Goal: Find specific page/section

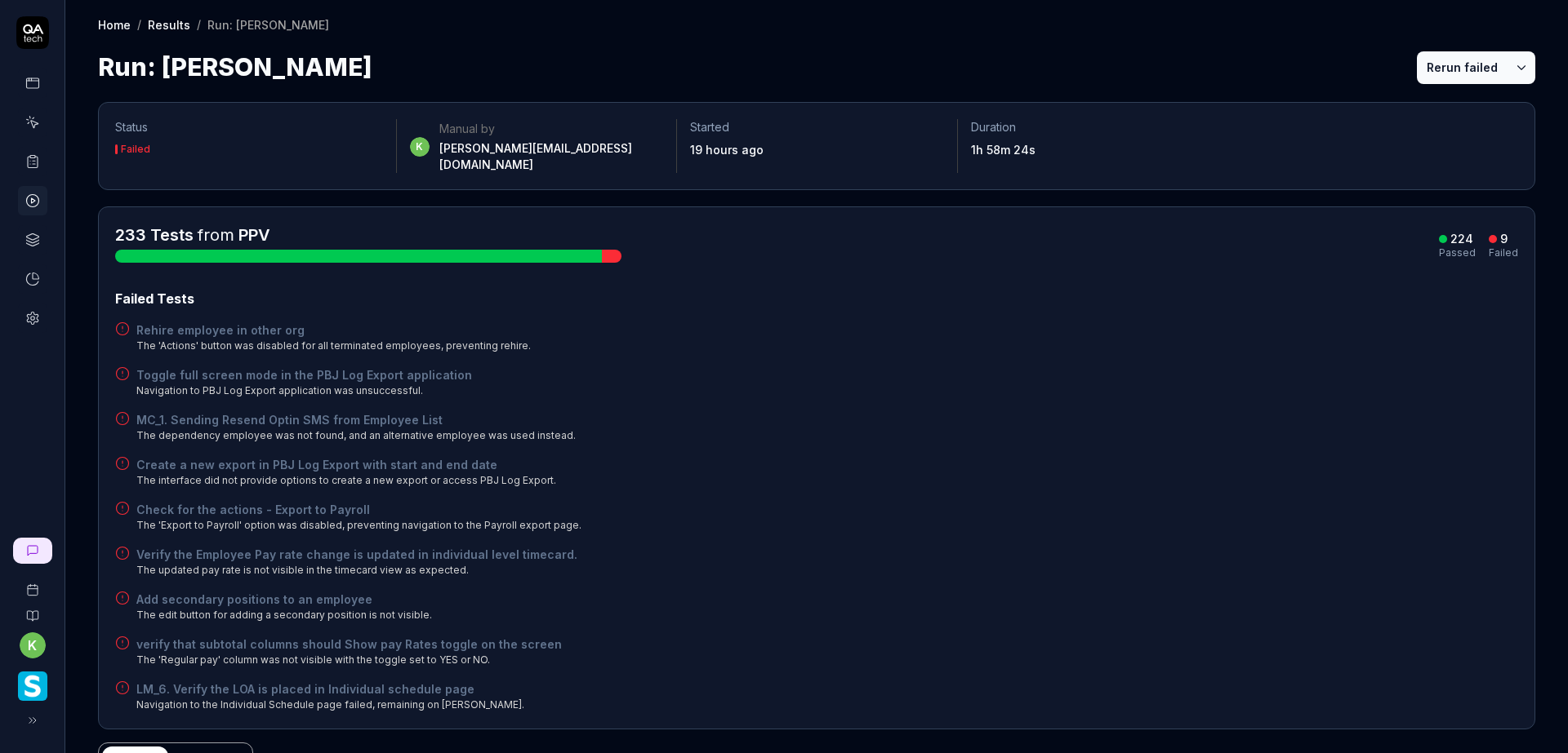
click at [30, 152] on link at bounding box center [33, 162] width 30 height 30
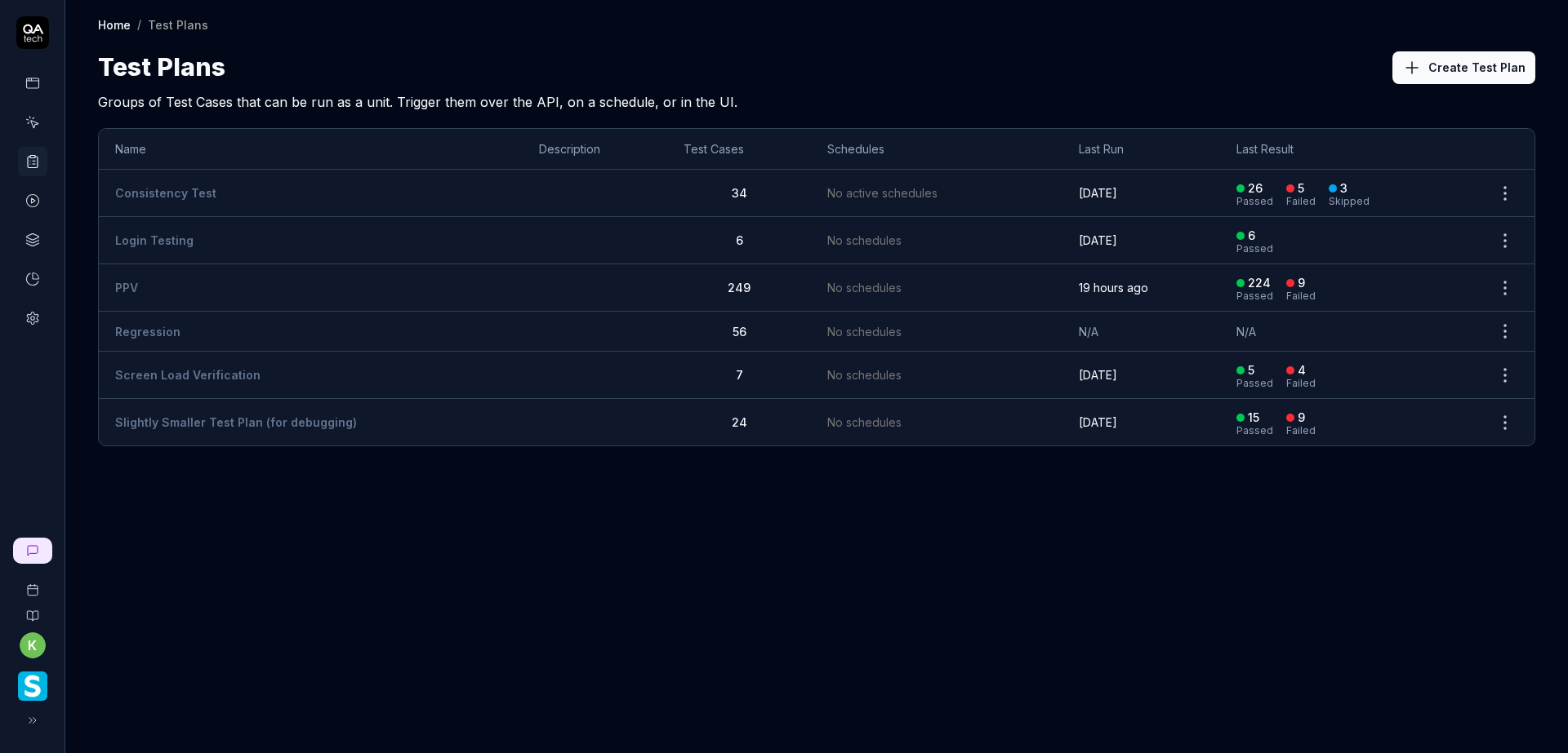
click at [125, 284] on link "PPV" at bounding box center [127, 287] width 23 height 14
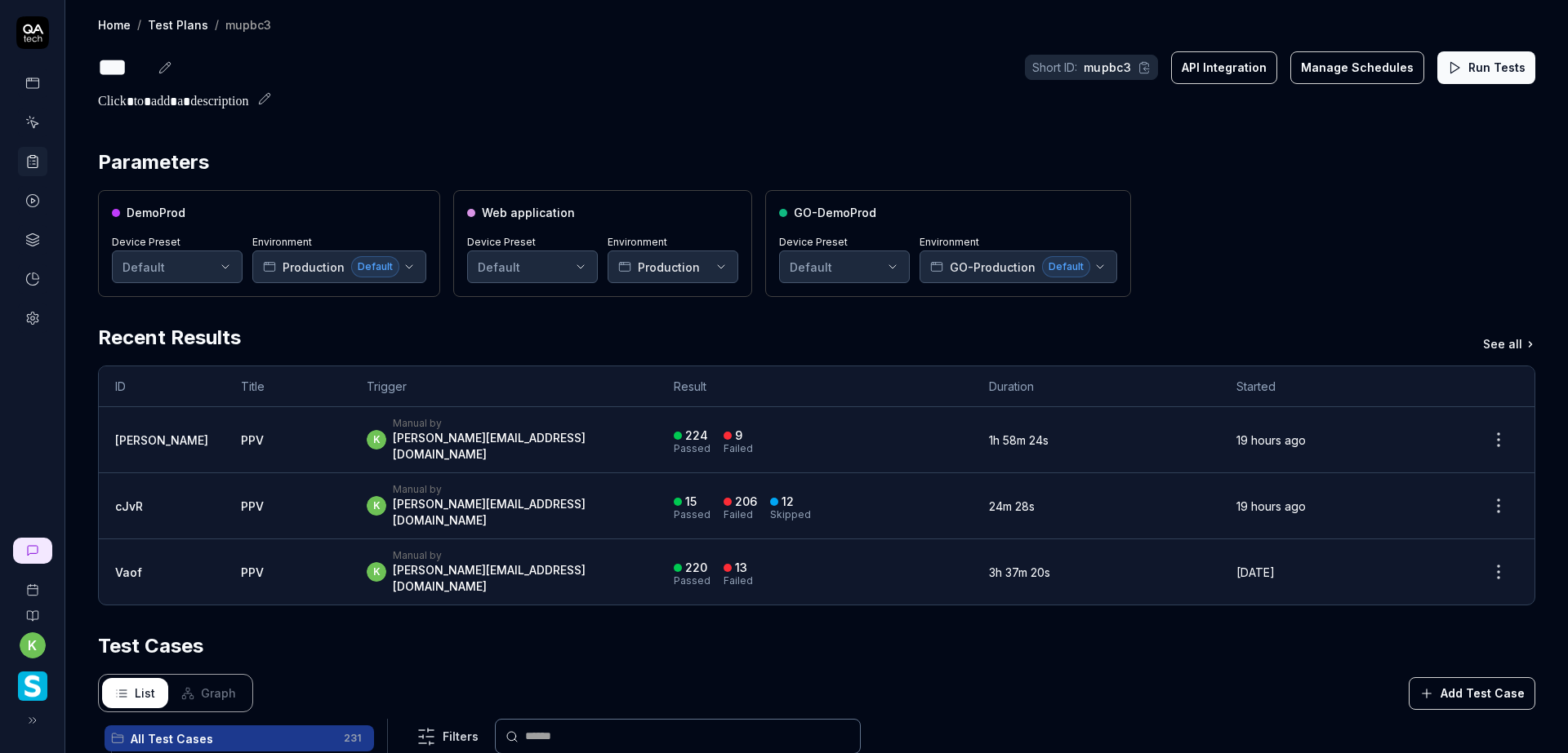
click at [1237, 191] on div "DemoProd Device Preset Default Environment Production Default Web application D…" at bounding box center [817, 244] width 1438 height 107
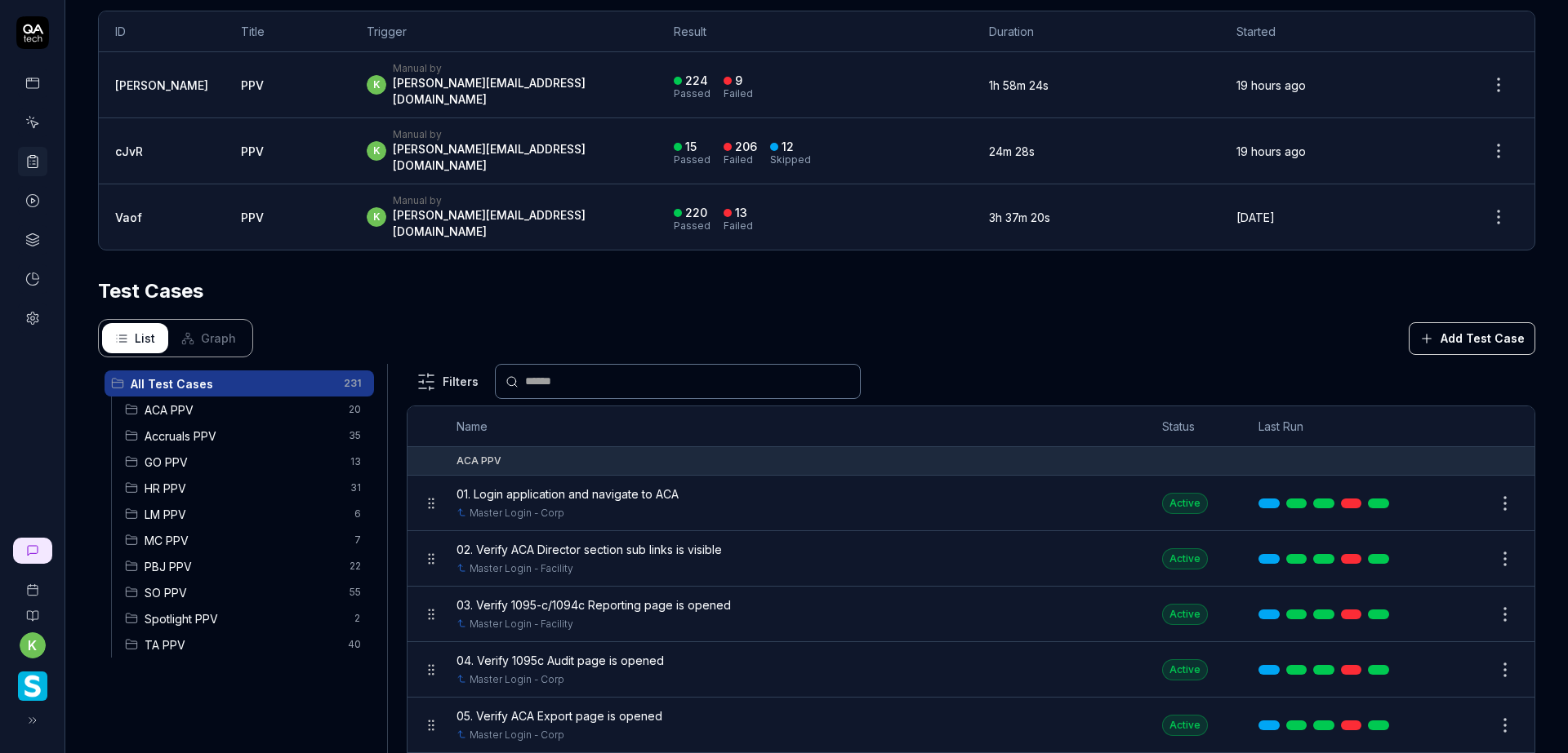
scroll to position [386, 0]
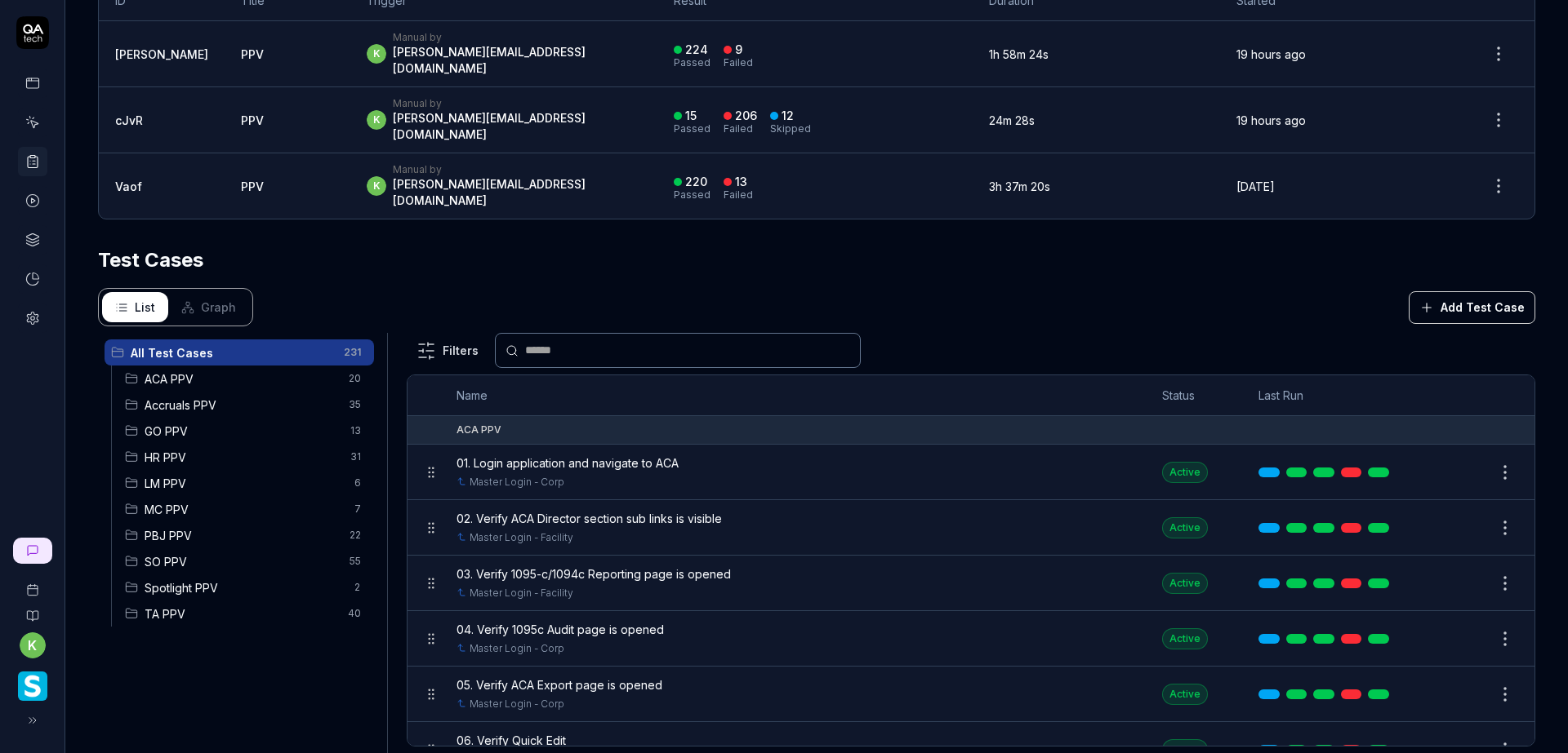
drag, startPoint x: 1103, startPoint y: 233, endPoint x: 1103, endPoint y: 243, distance: 10.0
click at [1103, 246] on div "Test Cases" at bounding box center [817, 261] width 1438 height 30
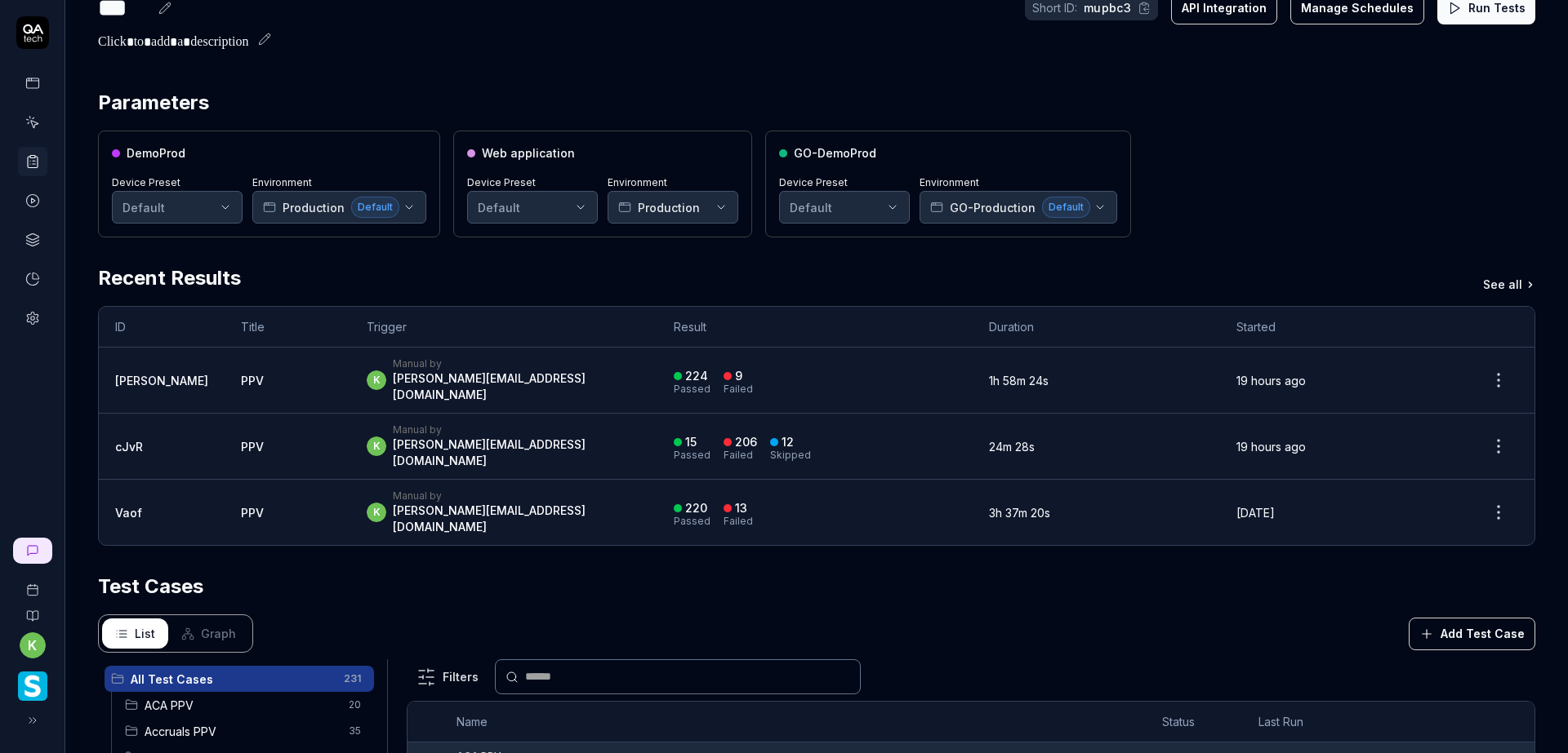
scroll to position [0, 0]
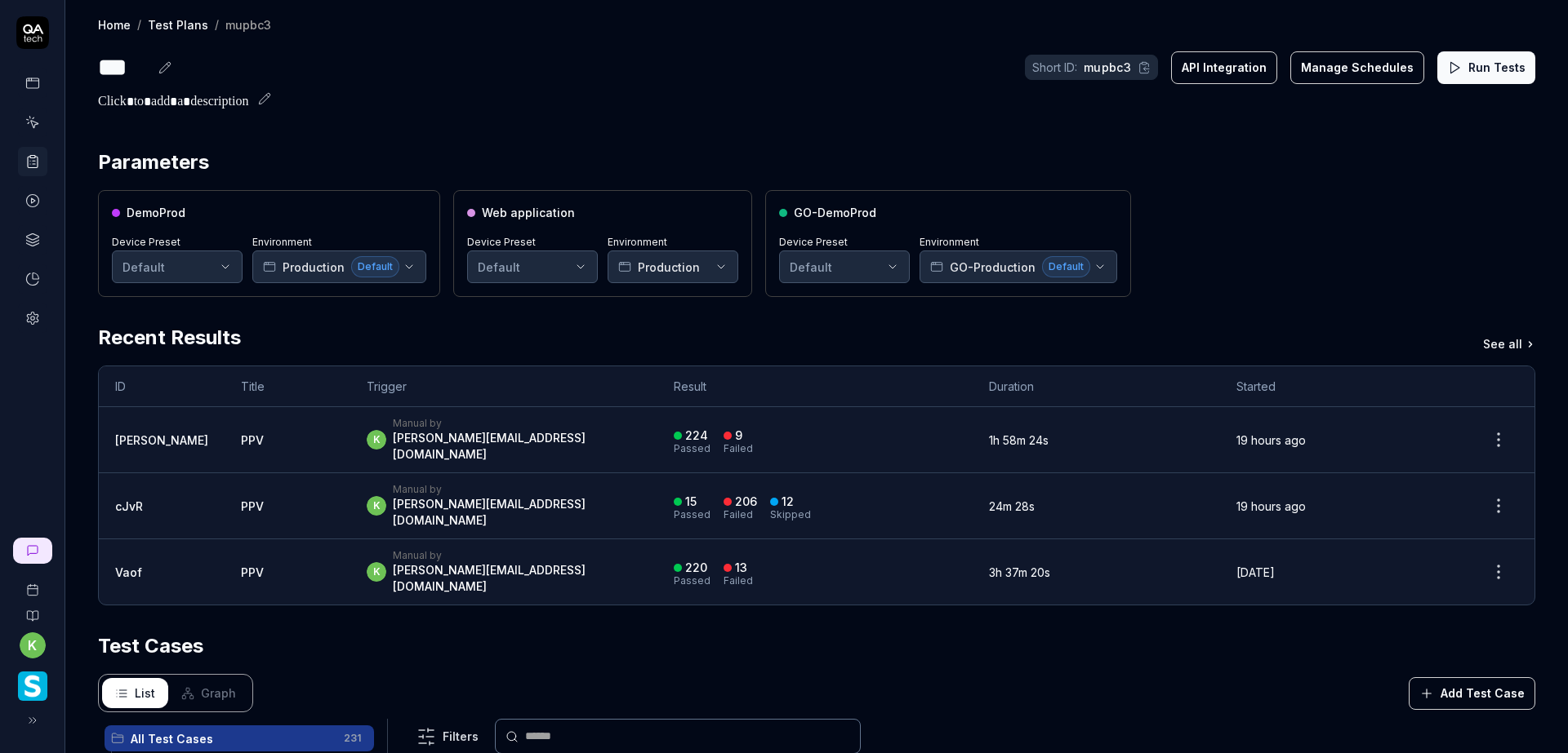
click at [835, 116] on div "Home / Test Plans / mupbc3 Home / Test Plans / mupbc3 *** Short ID: mupbc3 API …" at bounding box center [816, 589] width 1503 height 1179
click at [1278, 179] on section "Parameters DemoProd Device Preset Default Environment Production Default Web ap…" at bounding box center [817, 222] width 1438 height 149
